Goal: Transaction & Acquisition: Subscribe to service/newsletter

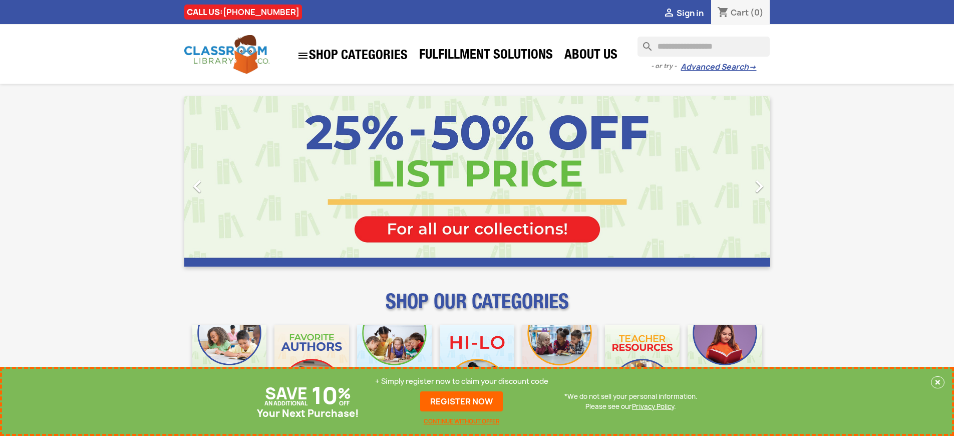
click at [462, 381] on p "+ Simply register now to claim your discount code" at bounding box center [461, 381] width 173 height 10
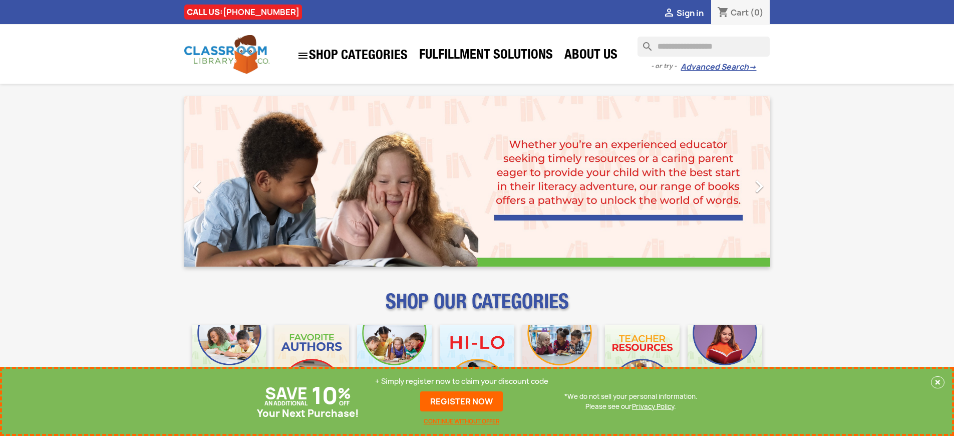
click at [462, 381] on p "+ Simply register now to claim your discount code" at bounding box center [461, 381] width 173 height 10
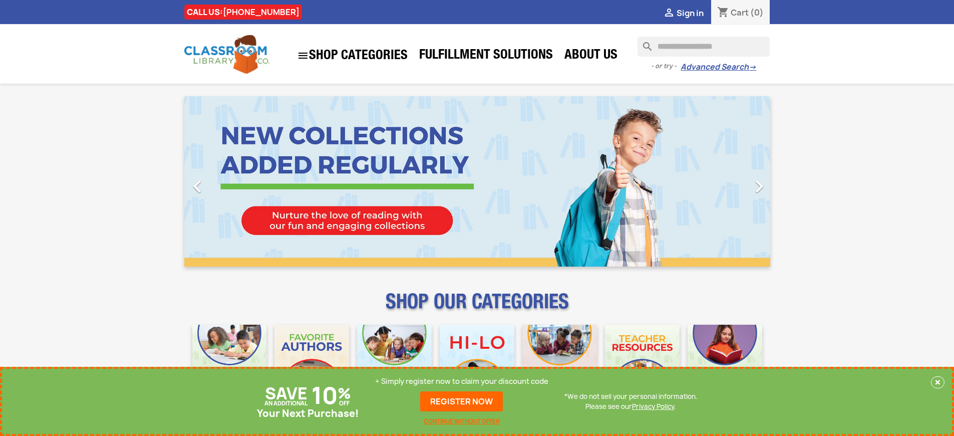
click at [462, 381] on p "+ Simply register now to claim your discount code" at bounding box center [461, 381] width 173 height 10
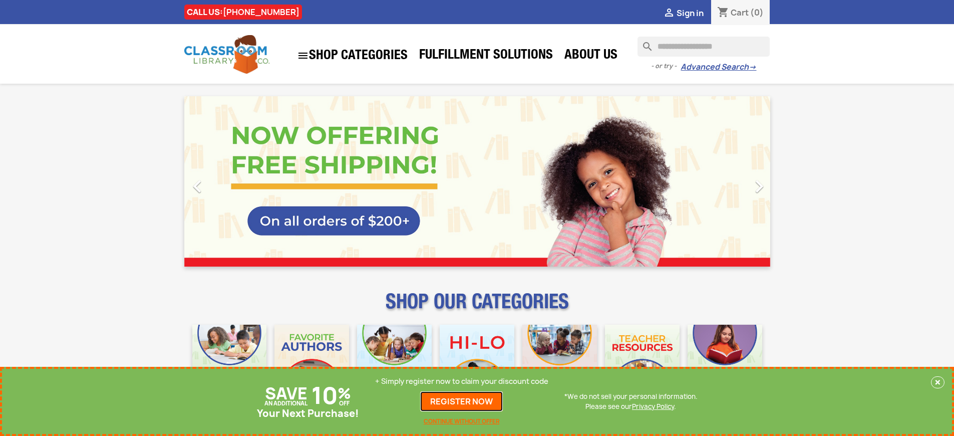
click at [462, 401] on link "REGISTER NOW" at bounding box center [461, 401] width 83 height 20
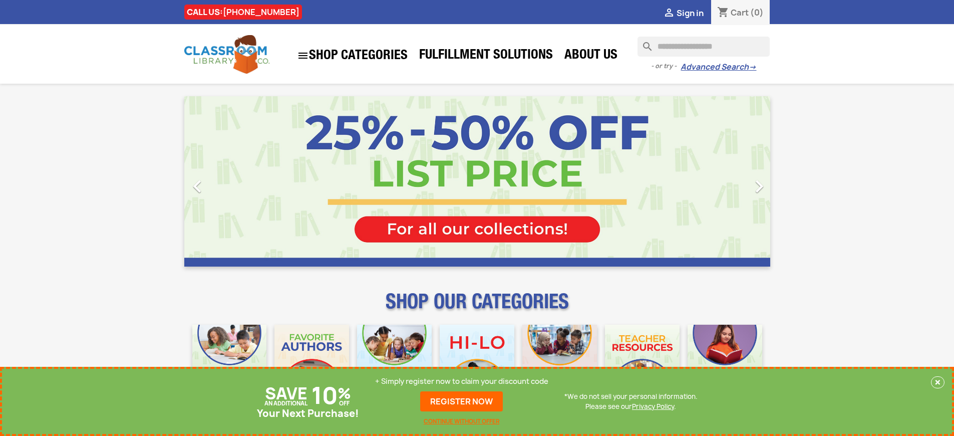
click at [462, 381] on p "+ Simply register now to claim your discount code" at bounding box center [461, 381] width 173 height 10
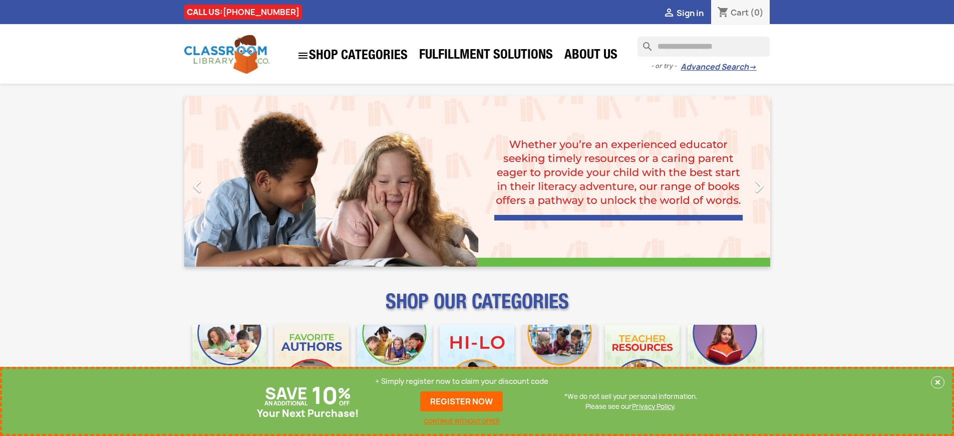
click at [462, 381] on p "+ Simply register now to claim your discount code" at bounding box center [461, 381] width 173 height 10
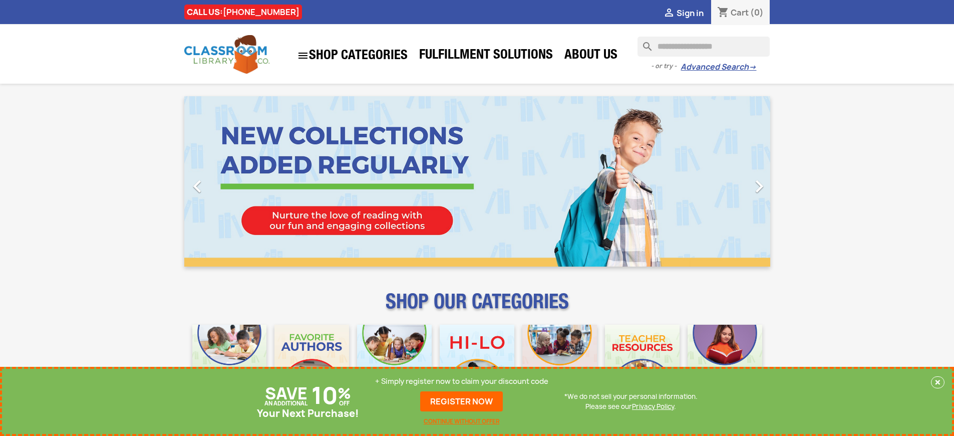
click at [462, 381] on p "+ Simply register now to claim your discount code" at bounding box center [461, 381] width 173 height 10
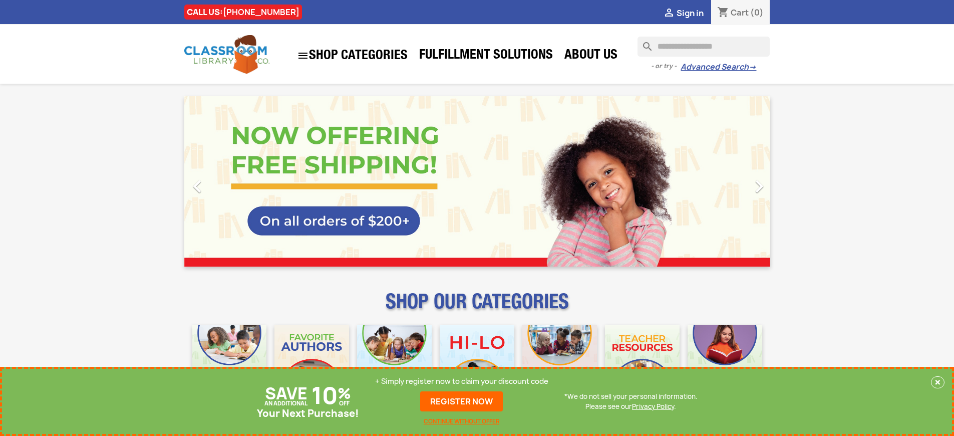
click at [462, 386] on p "+ Simply register now to claim your discount code" at bounding box center [461, 381] width 173 height 10
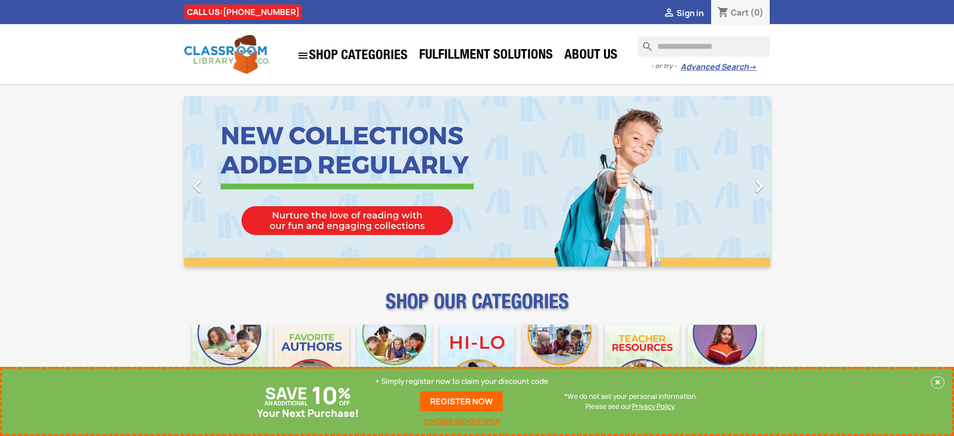
click at [462, 381] on p "+ Simply register now to claim your discount code" at bounding box center [461, 381] width 173 height 10
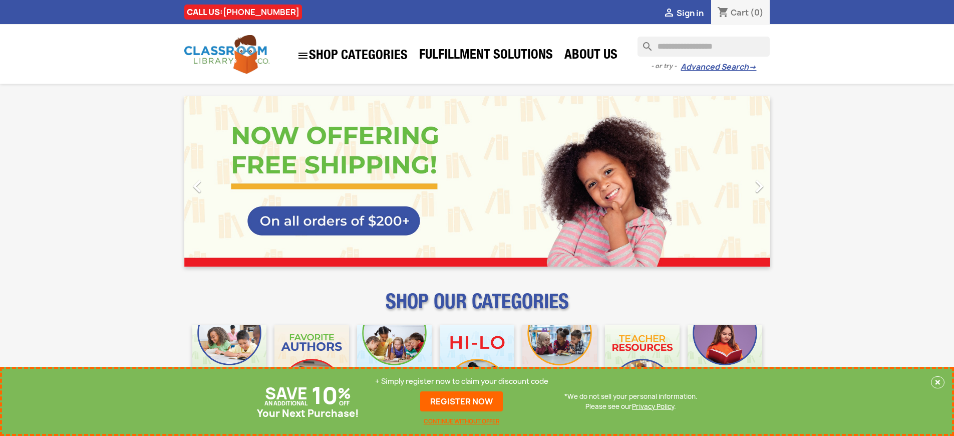
click at [462, 381] on p "+ Simply register now to claim your discount code" at bounding box center [461, 381] width 173 height 10
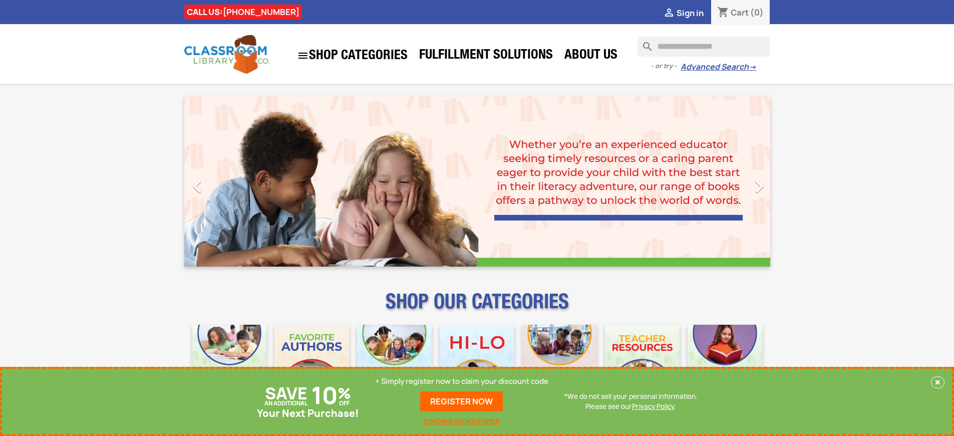
click at [462, 381] on p "+ Simply register now to claim your discount code" at bounding box center [461, 381] width 173 height 10
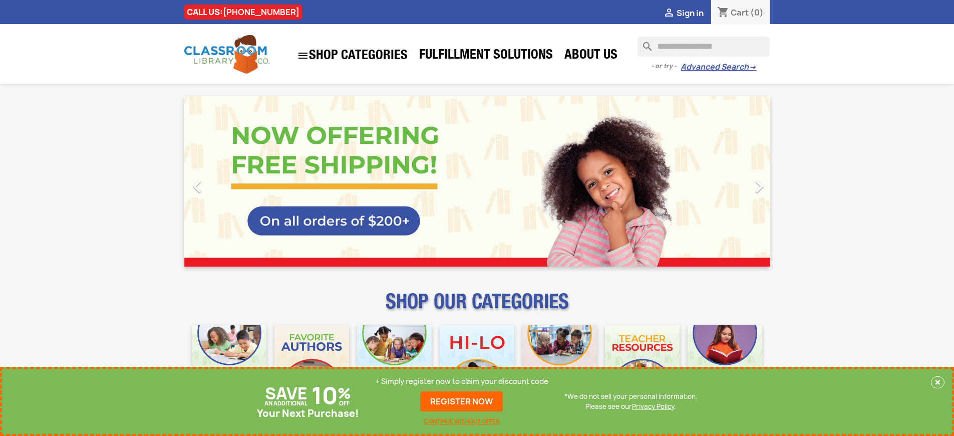
click at [462, 381] on p "+ Simply register now to claim your discount code" at bounding box center [461, 381] width 173 height 10
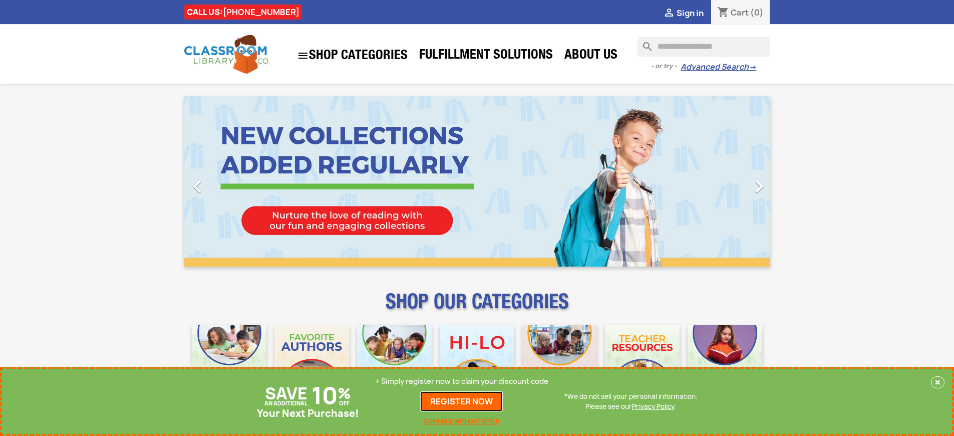
click at [462, 401] on link "REGISTER NOW" at bounding box center [461, 401] width 83 height 20
